Goal: Task Accomplishment & Management: Manage account settings

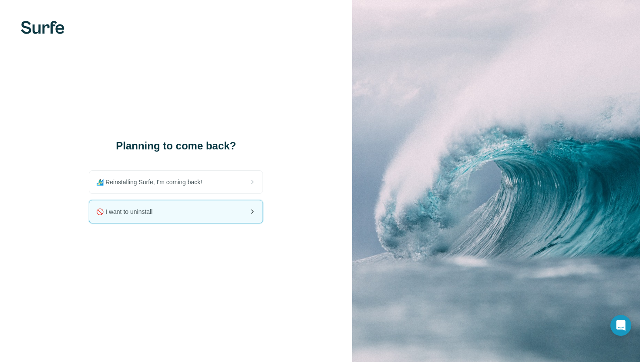
click at [217, 210] on div "🚫 I want to uninstall" at bounding box center [175, 211] width 173 height 23
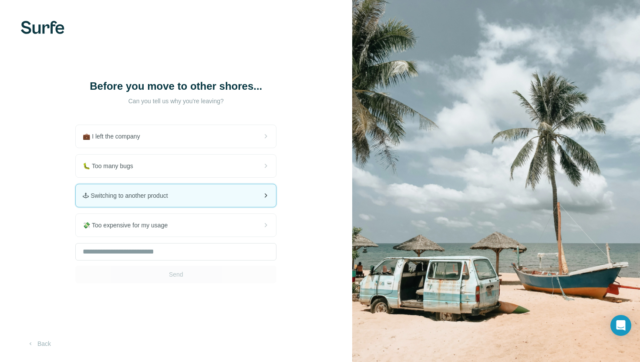
click at [226, 207] on div "🕹 Switching to another product" at bounding box center [176, 195] width 200 height 23
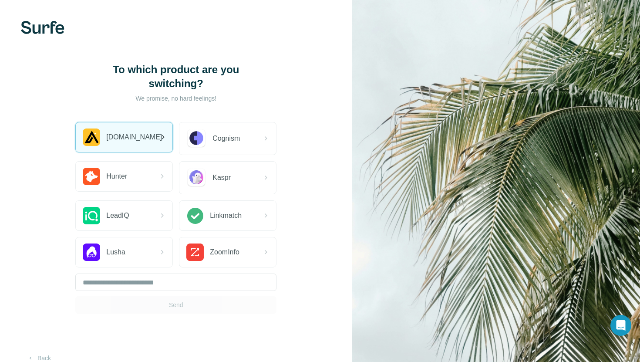
click at [125, 131] on div "[DOMAIN_NAME]" at bounding box center [120, 136] width 74 height 17
